Goal: Task Accomplishment & Management: Manage account settings

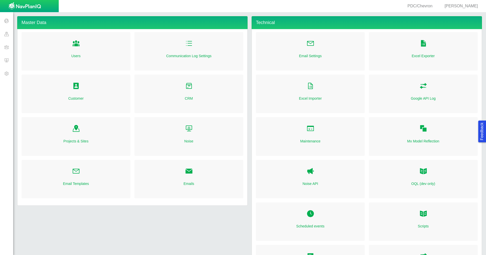
click at [3, 48] on span at bounding box center [6, 47] width 13 height 13
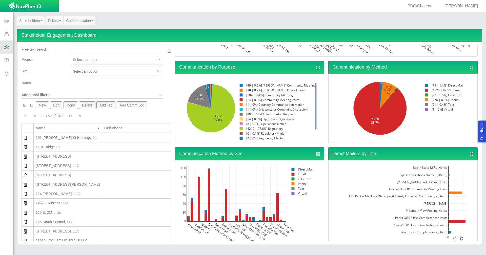
scroll to position [186, 0]
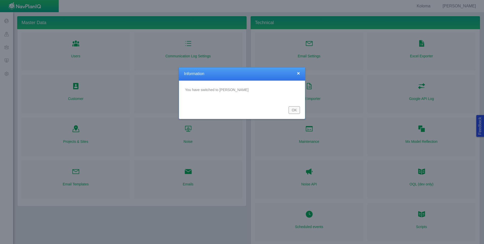
click at [295, 111] on button "OK" at bounding box center [294, 110] width 11 height 8
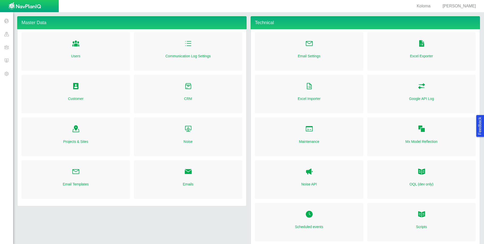
click at [9, 49] on span at bounding box center [6, 47] width 13 height 13
